Goal: Information Seeking & Learning: Learn about a topic

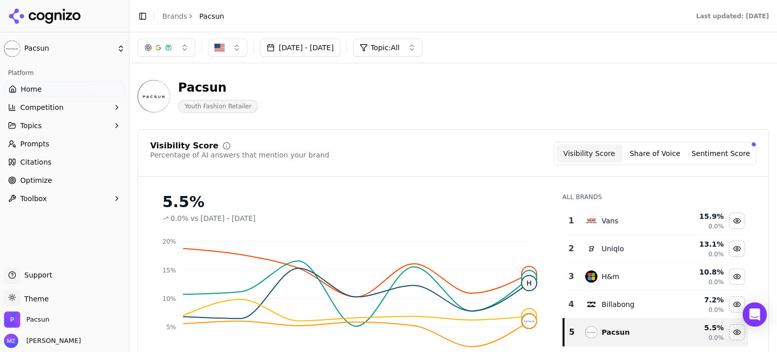
click at [182, 52] on button "button" at bounding box center [167, 47] width 58 height 18
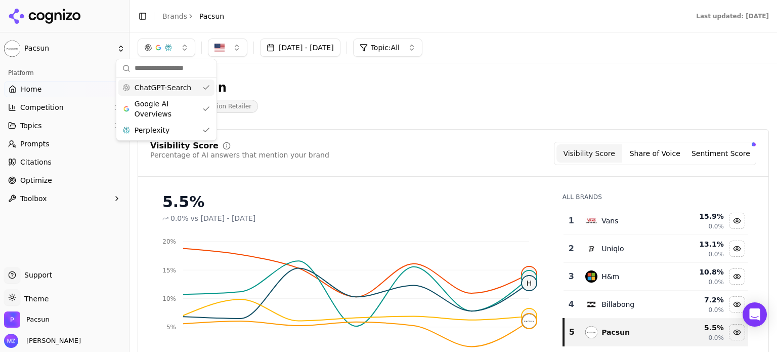
click at [200, 88] on div "ChatGPT-Search" at bounding box center [166, 87] width 96 height 16
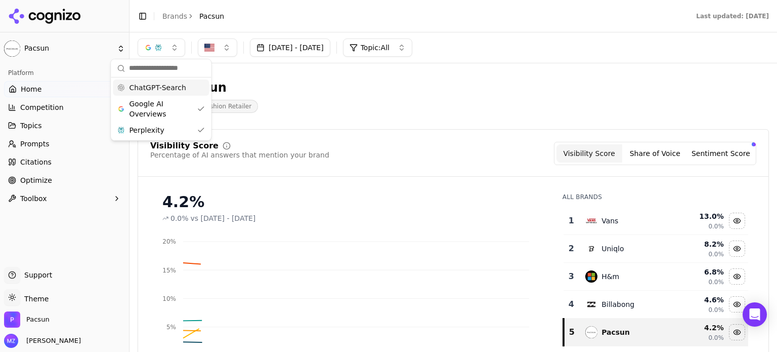
click at [189, 83] on div "ChatGPT-Search" at bounding box center [161, 87] width 96 height 16
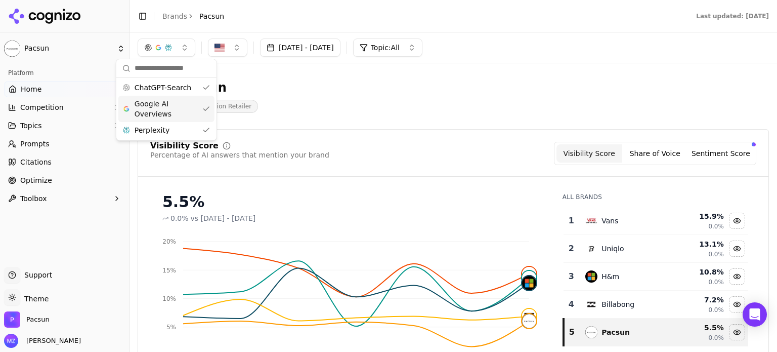
click at [409, 148] on div "Visibility Score Percentage of AI answers that mention your brand Visibility Sc…" at bounding box center [453, 153] width 606 height 23
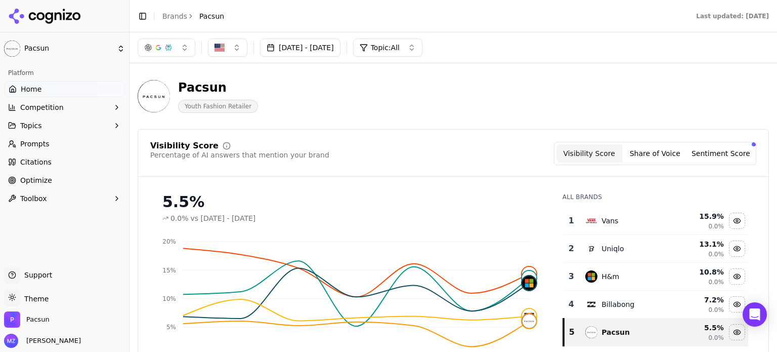
click at [710, 160] on button "Sentiment Score" at bounding box center [721, 153] width 66 height 18
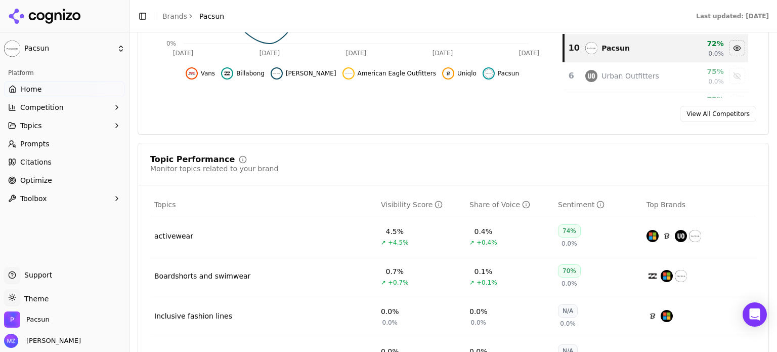
scroll to position [354, 0]
